Goal: Transaction & Acquisition: Purchase product/service

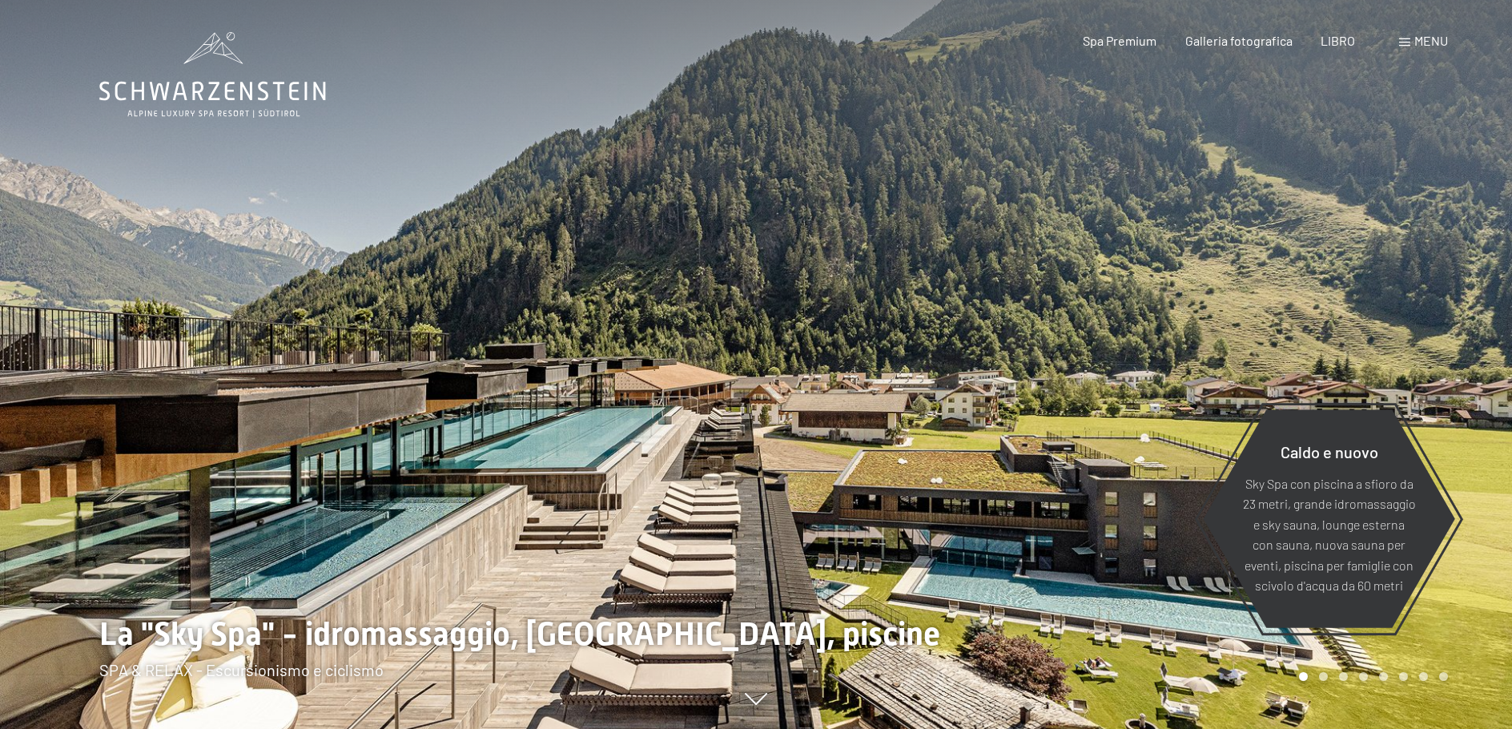
click at [1434, 47] on font "menu" at bounding box center [1431, 40] width 34 height 15
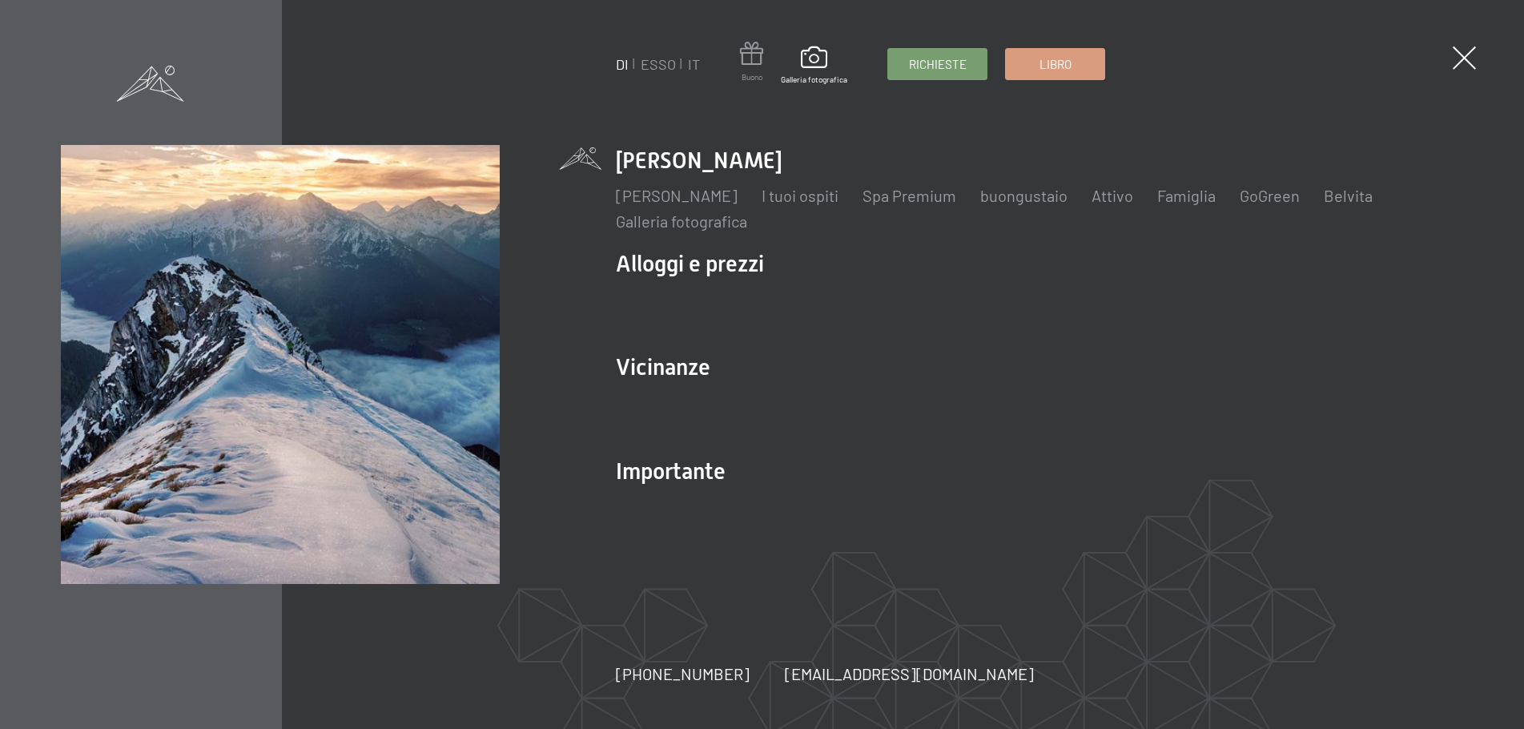
click at [755, 56] on span at bounding box center [751, 57] width 23 height 30
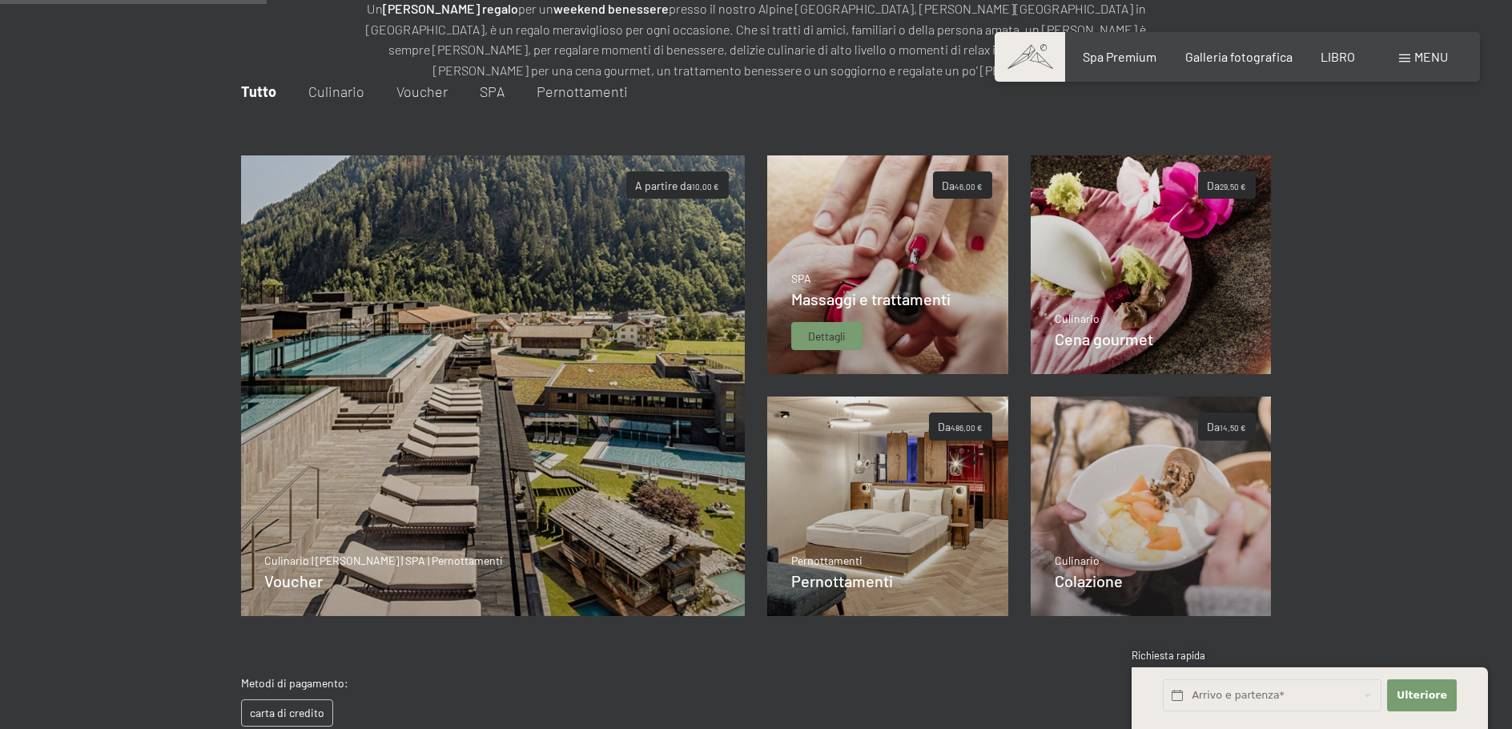
click at [828, 343] on span "Dettagli" at bounding box center [827, 336] width 38 height 16
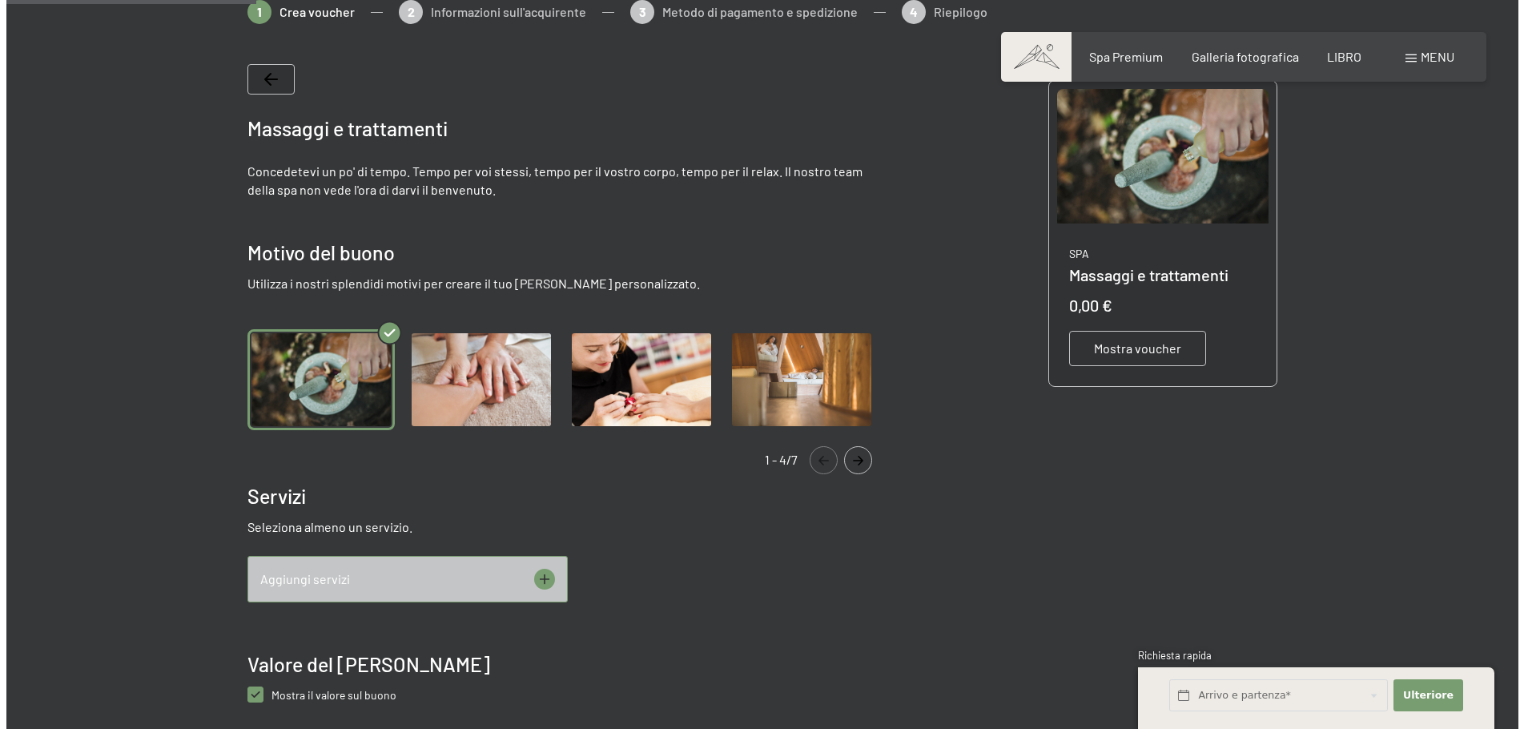
scroll to position [392, 0]
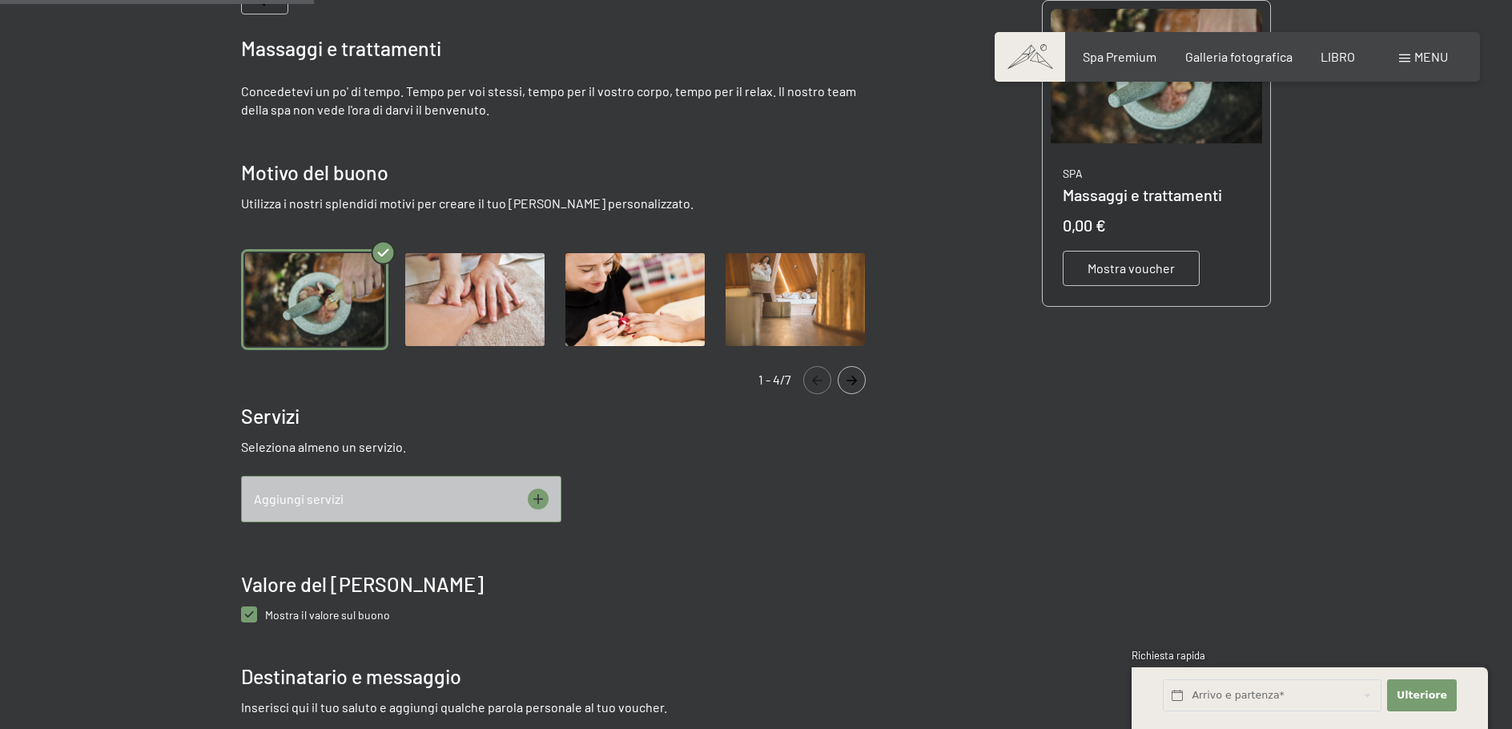
click at [538, 495] on icon at bounding box center [538, 499] width 21 height 21
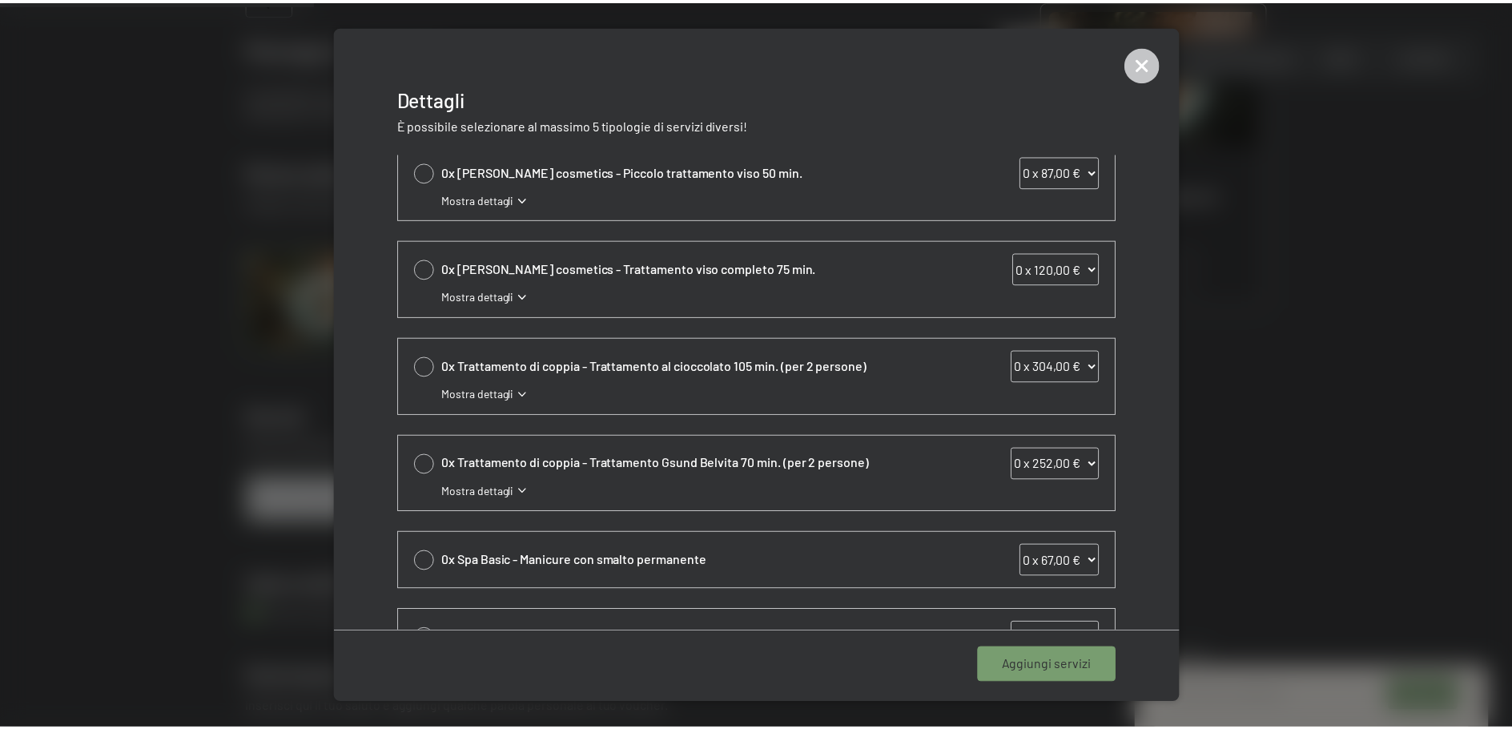
scroll to position [477, 0]
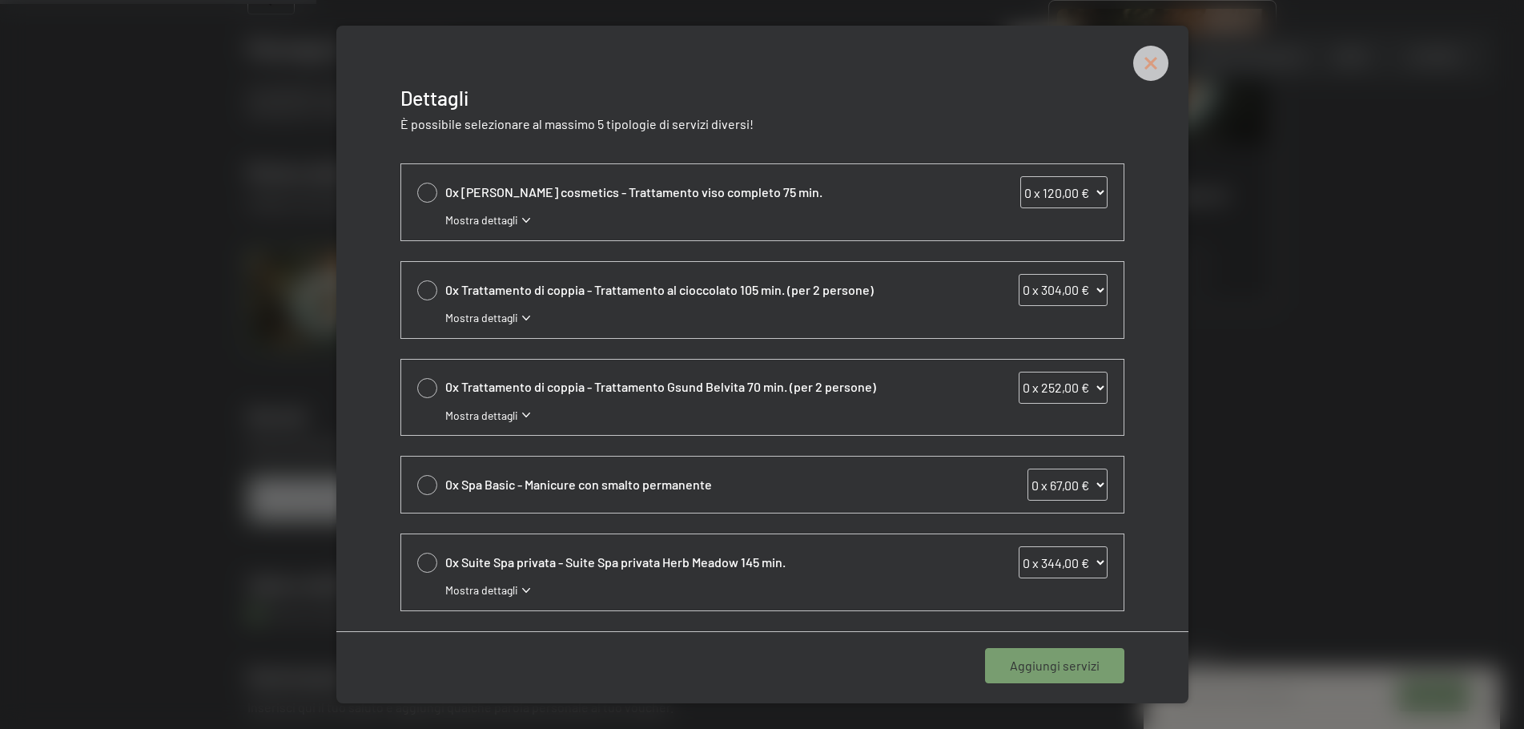
click at [1148, 61] on icon at bounding box center [1151, 63] width 16 height 16
